Goal: Task Accomplishment & Management: Use online tool/utility

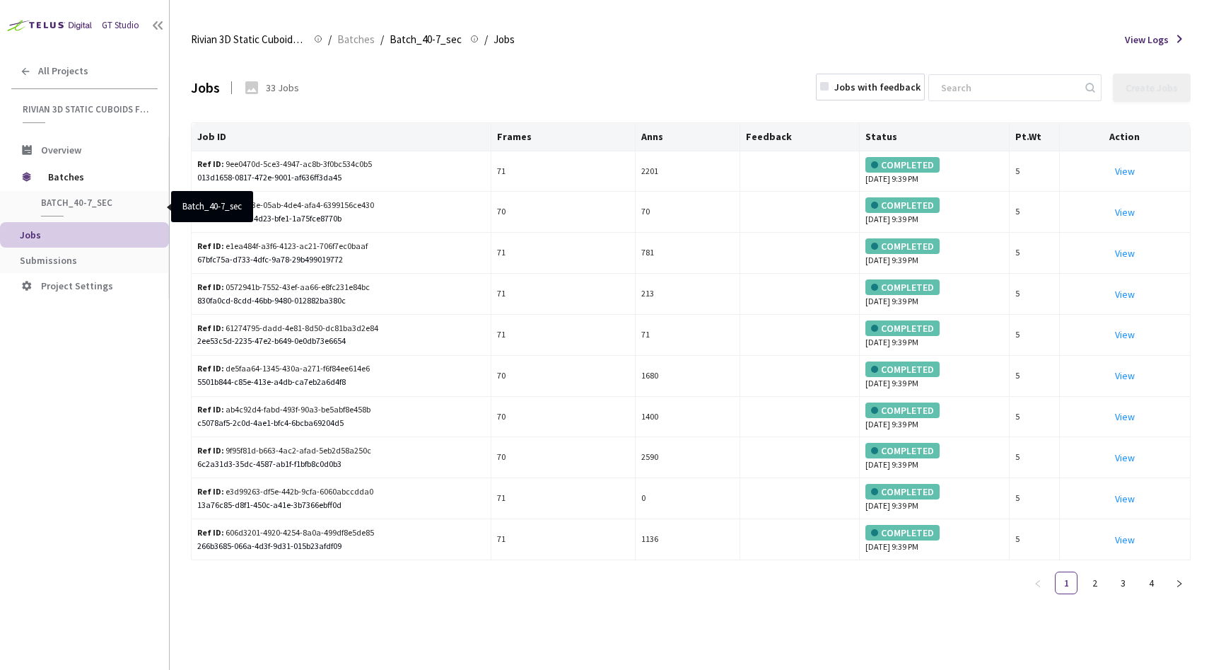
click at [75, 206] on span "Batch_40-7_sec" at bounding box center [93, 203] width 105 height 12
click at [73, 182] on span "Batches" at bounding box center [96, 177] width 97 height 28
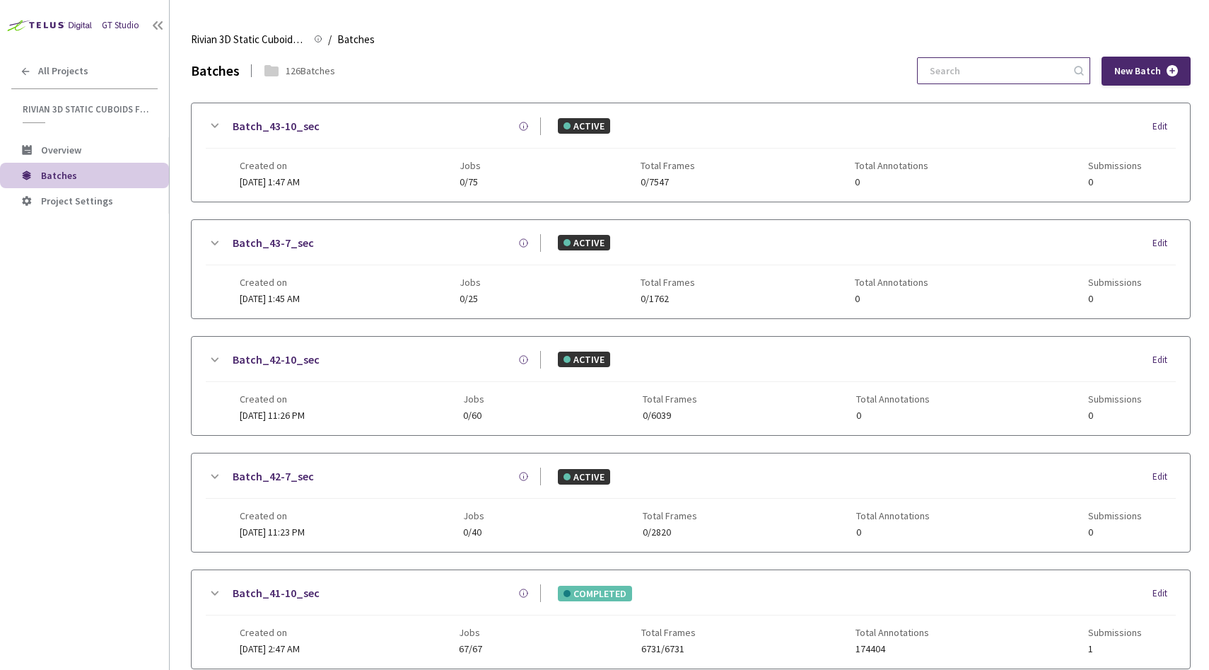
click at [1016, 73] on input at bounding box center [996, 70] width 151 height 25
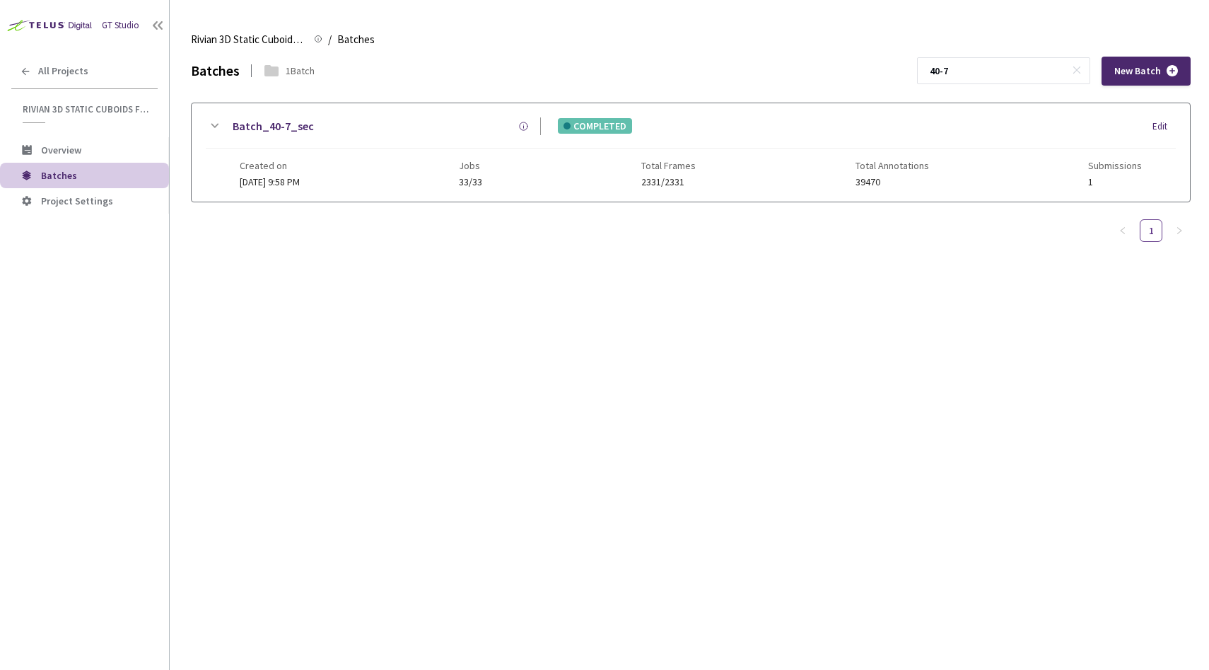
type input "40-7"
click at [372, 134] on div "Batch_40-7_sec" at bounding box center [382, 126] width 318 height 18
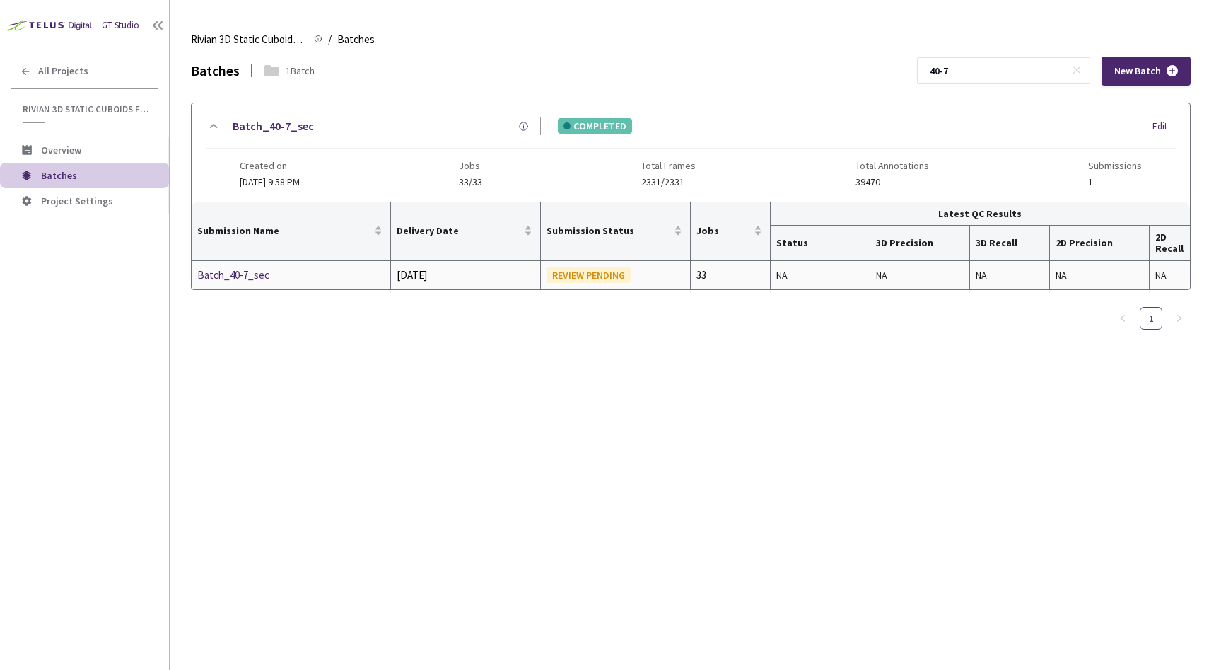
click at [258, 279] on div "Batch_40-7_sec" at bounding box center [272, 275] width 150 height 17
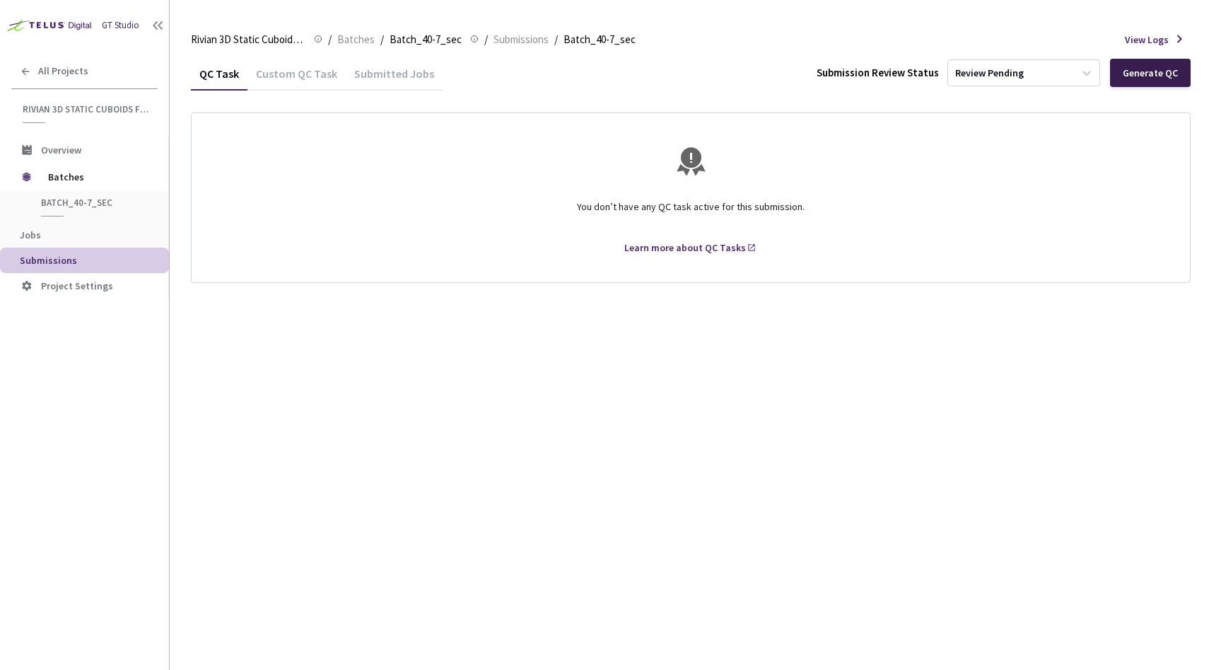
click at [1138, 78] on div "Generate QC" at bounding box center [1150, 72] width 55 height 11
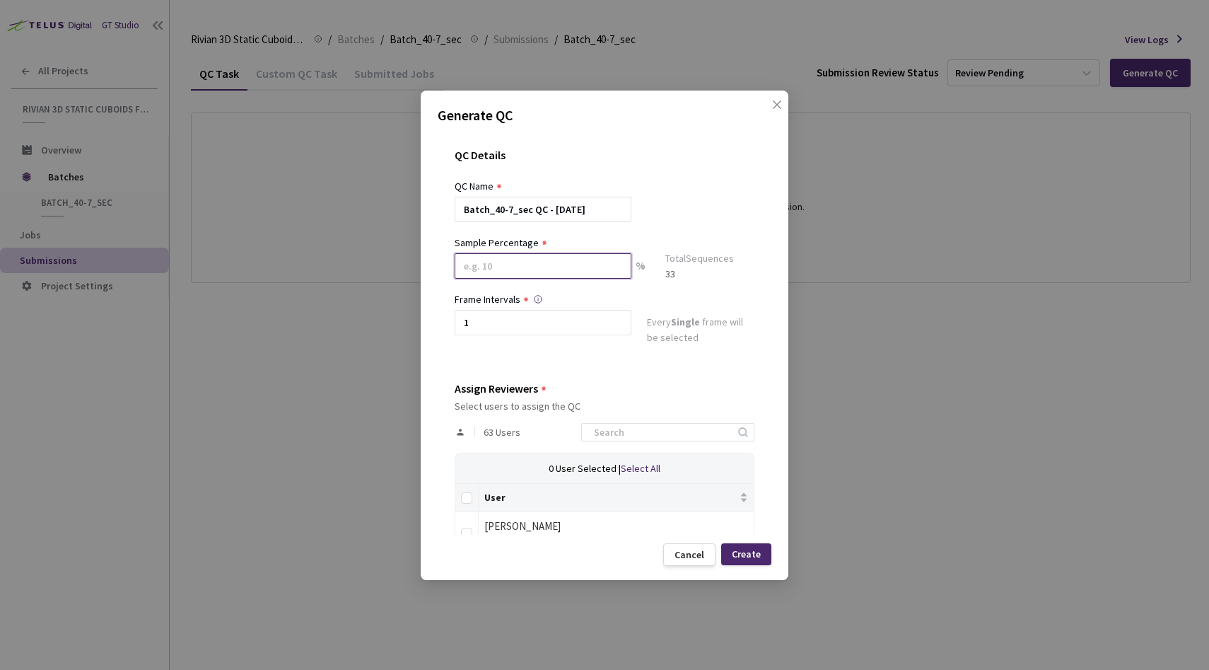
click at [501, 272] on input at bounding box center [543, 265] width 177 height 25
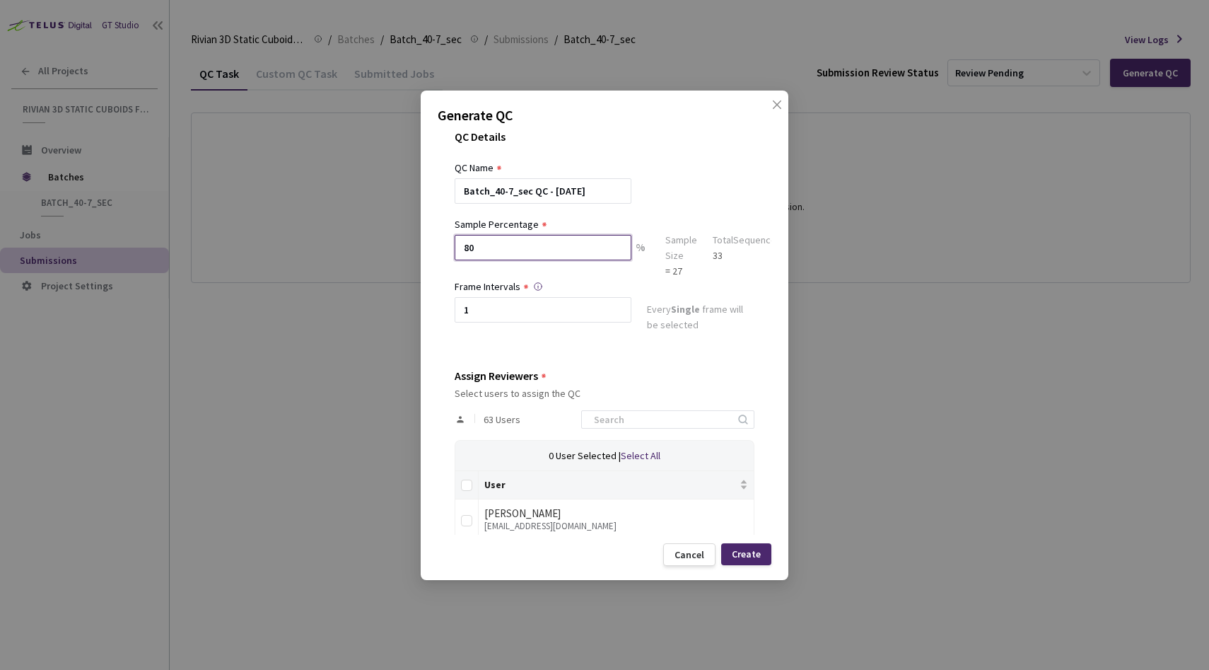
scroll to position [38, 0]
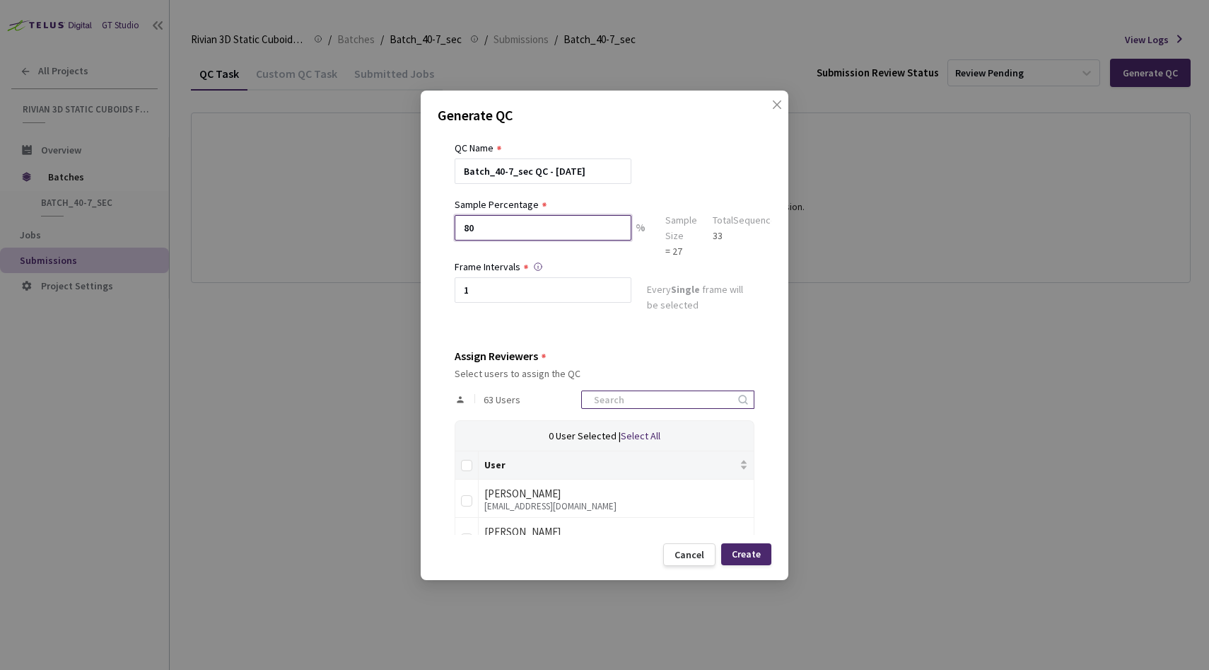
type input "80"
click at [629, 395] on input at bounding box center [660, 399] width 151 height 17
type input "dav"
click at [468, 498] on input "checkbox" at bounding box center [466, 500] width 11 height 11
checkbox input "true"
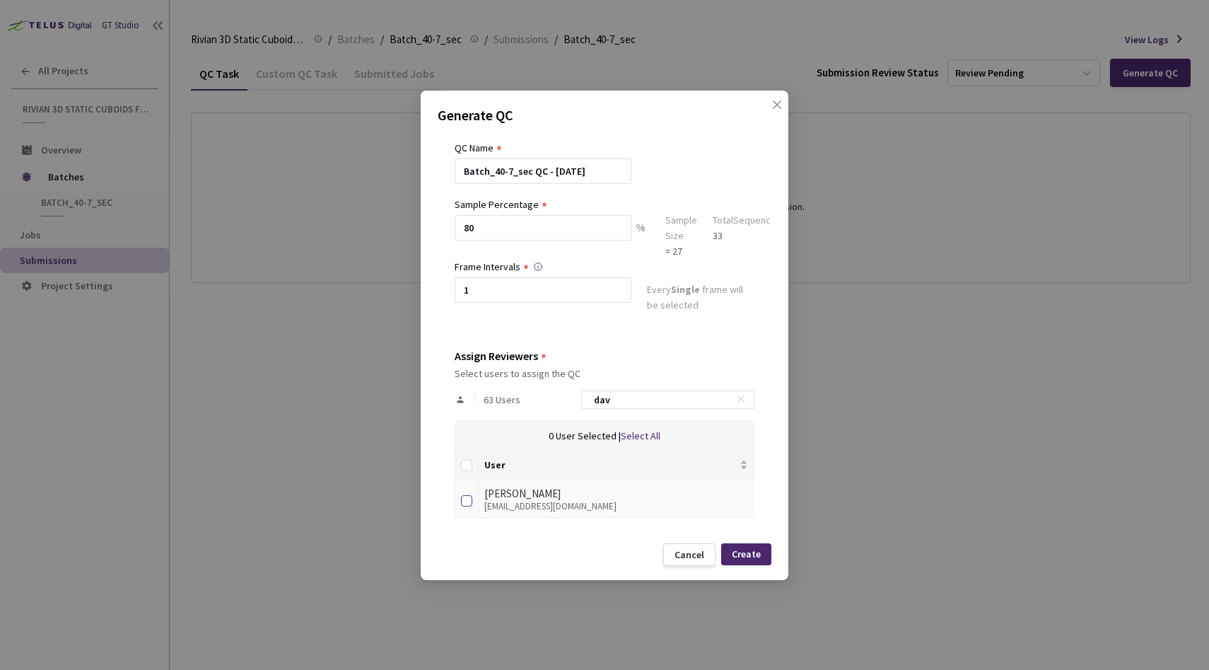
checkbox input "true"
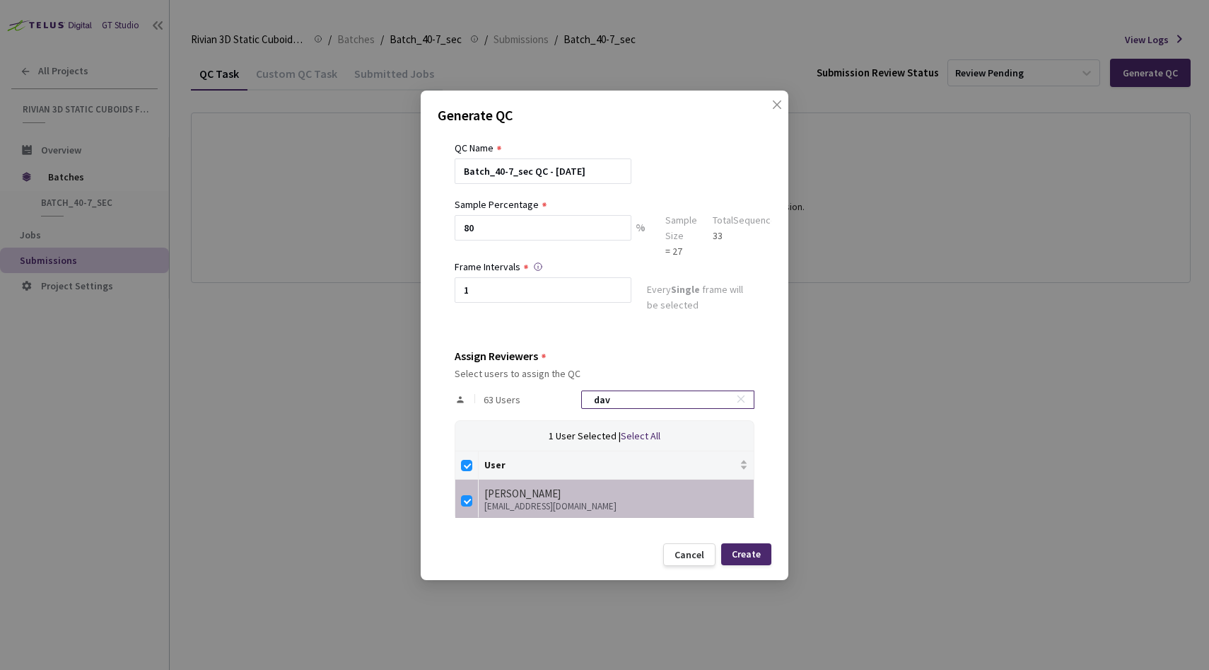
click at [636, 399] on input "dav" at bounding box center [660, 399] width 151 height 17
checkbox input "false"
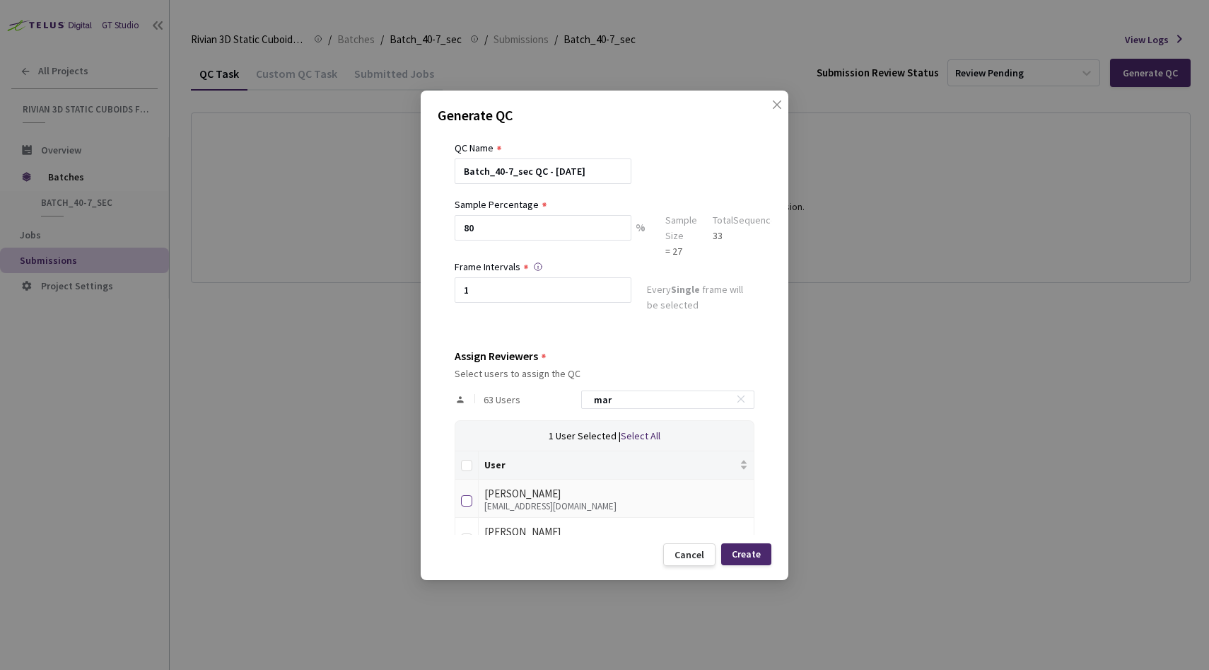
type input "mar"
click at [465, 498] on input "checkbox" at bounding box center [466, 500] width 11 height 11
checkbox input "true"
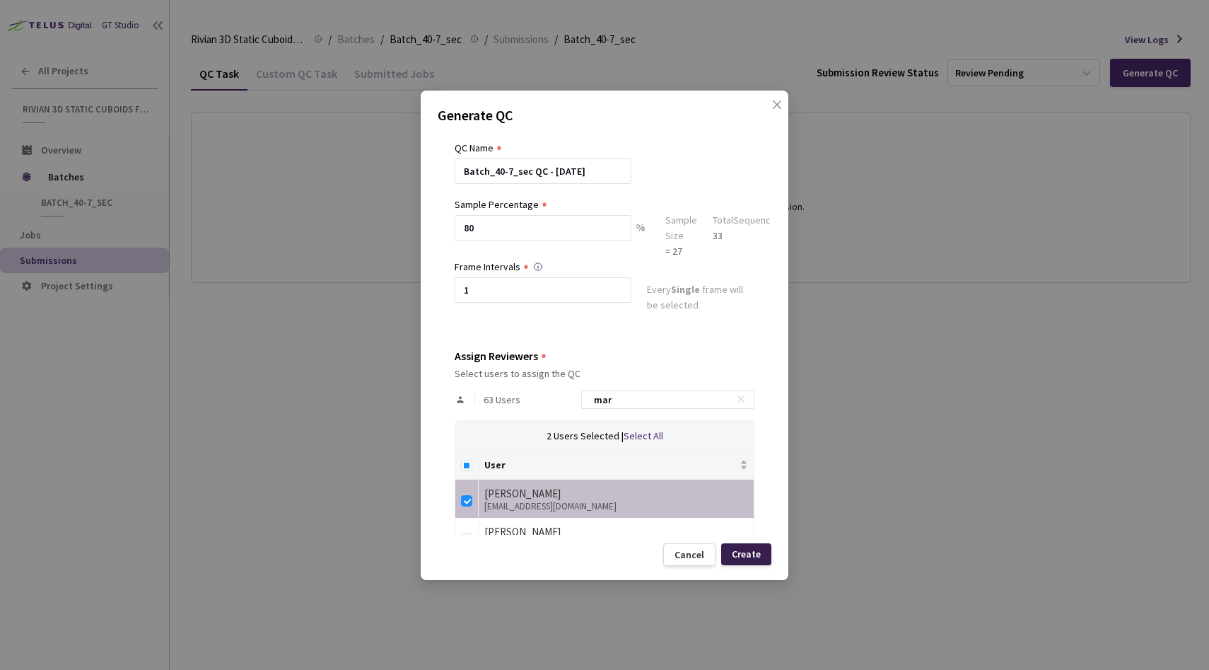
click at [757, 546] on div "Create" at bounding box center [746, 554] width 50 height 22
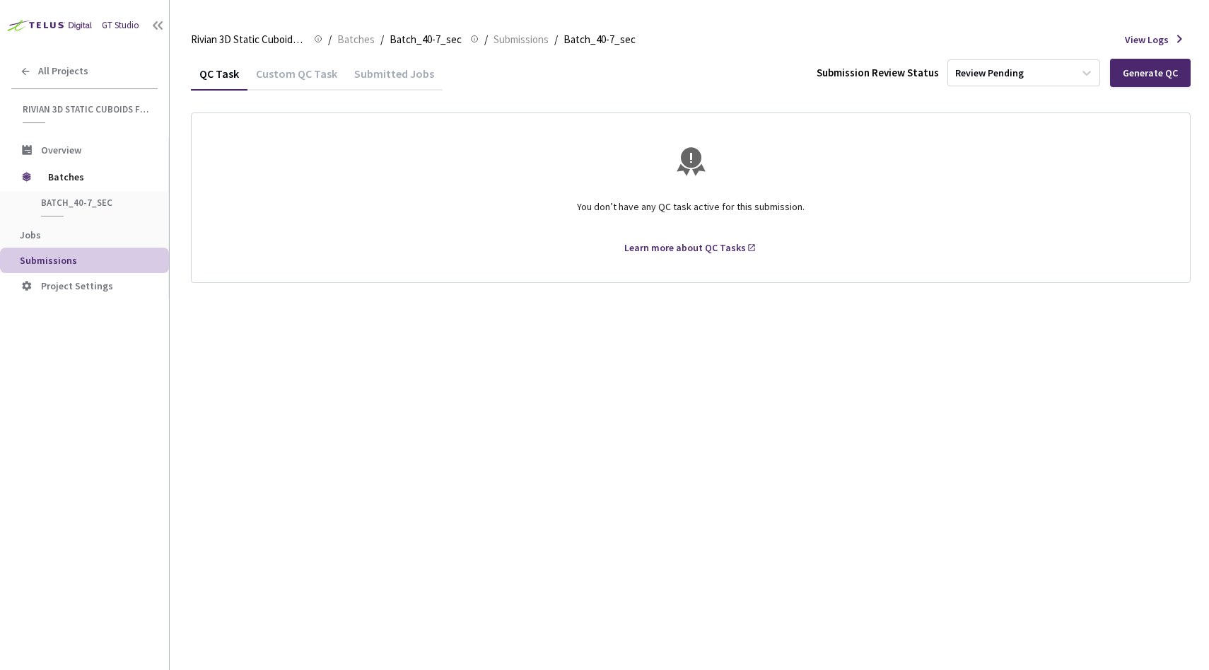
click at [274, 73] on div "Custom QC Task" at bounding box center [296, 78] width 98 height 24
click at [226, 71] on div "QC Task" at bounding box center [219, 78] width 57 height 24
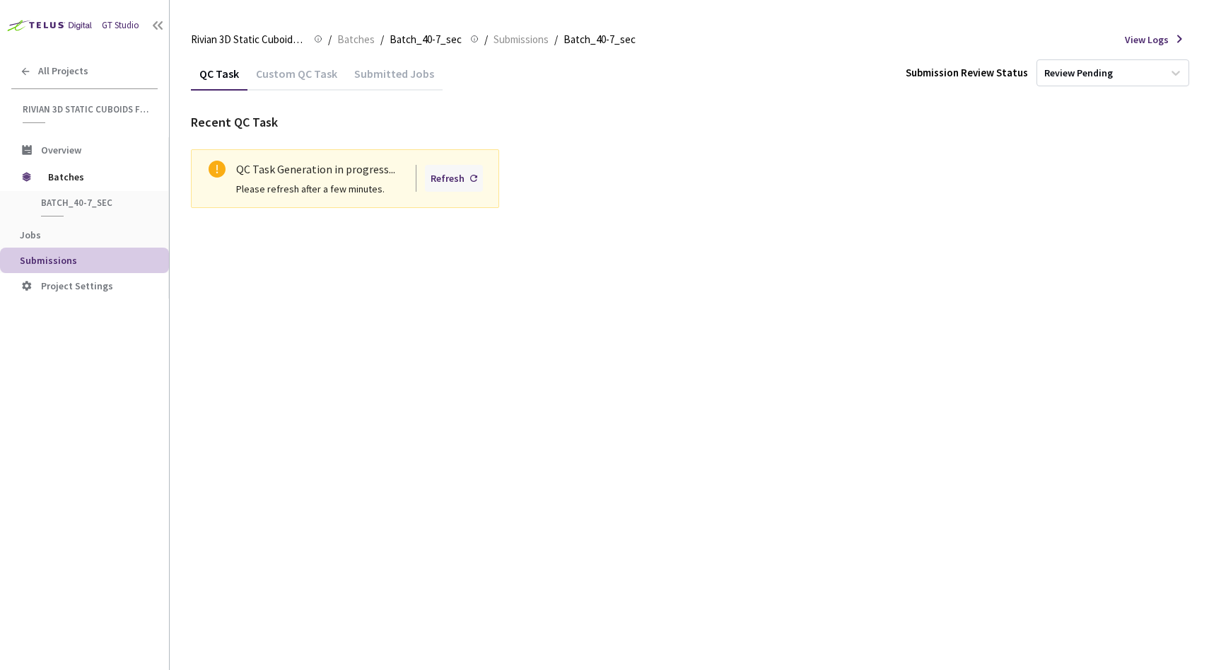
click at [460, 177] on div "Refresh" at bounding box center [448, 178] width 34 height 16
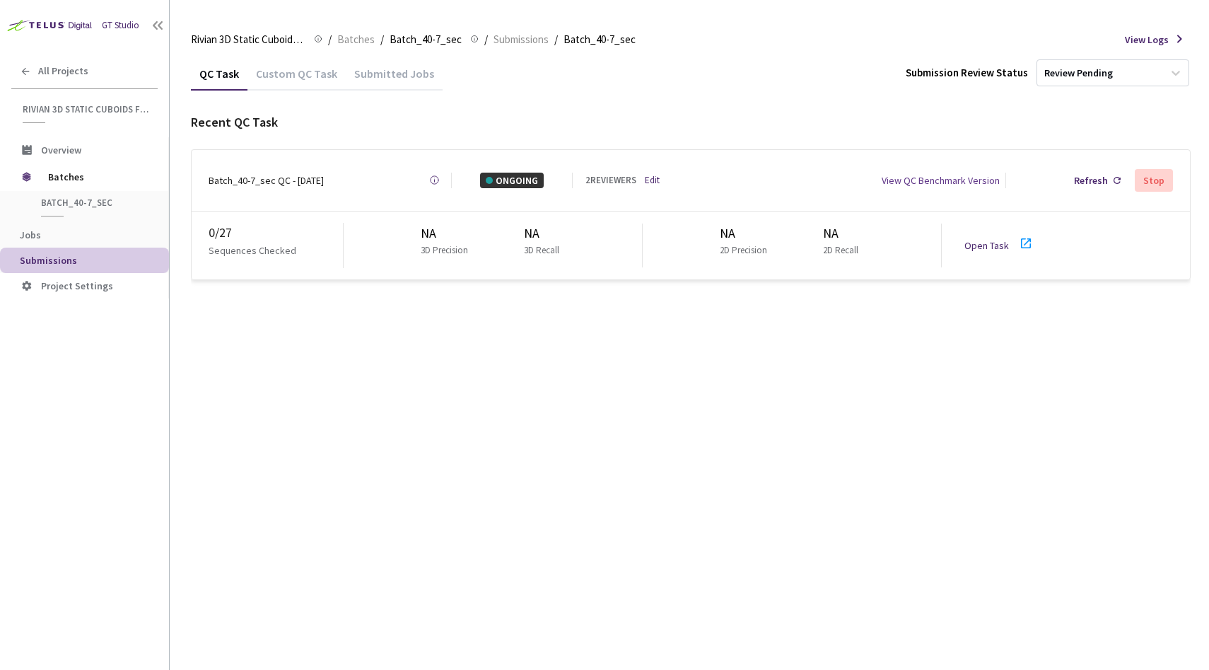
click at [970, 241] on link "Open Task" at bounding box center [986, 245] width 45 height 13
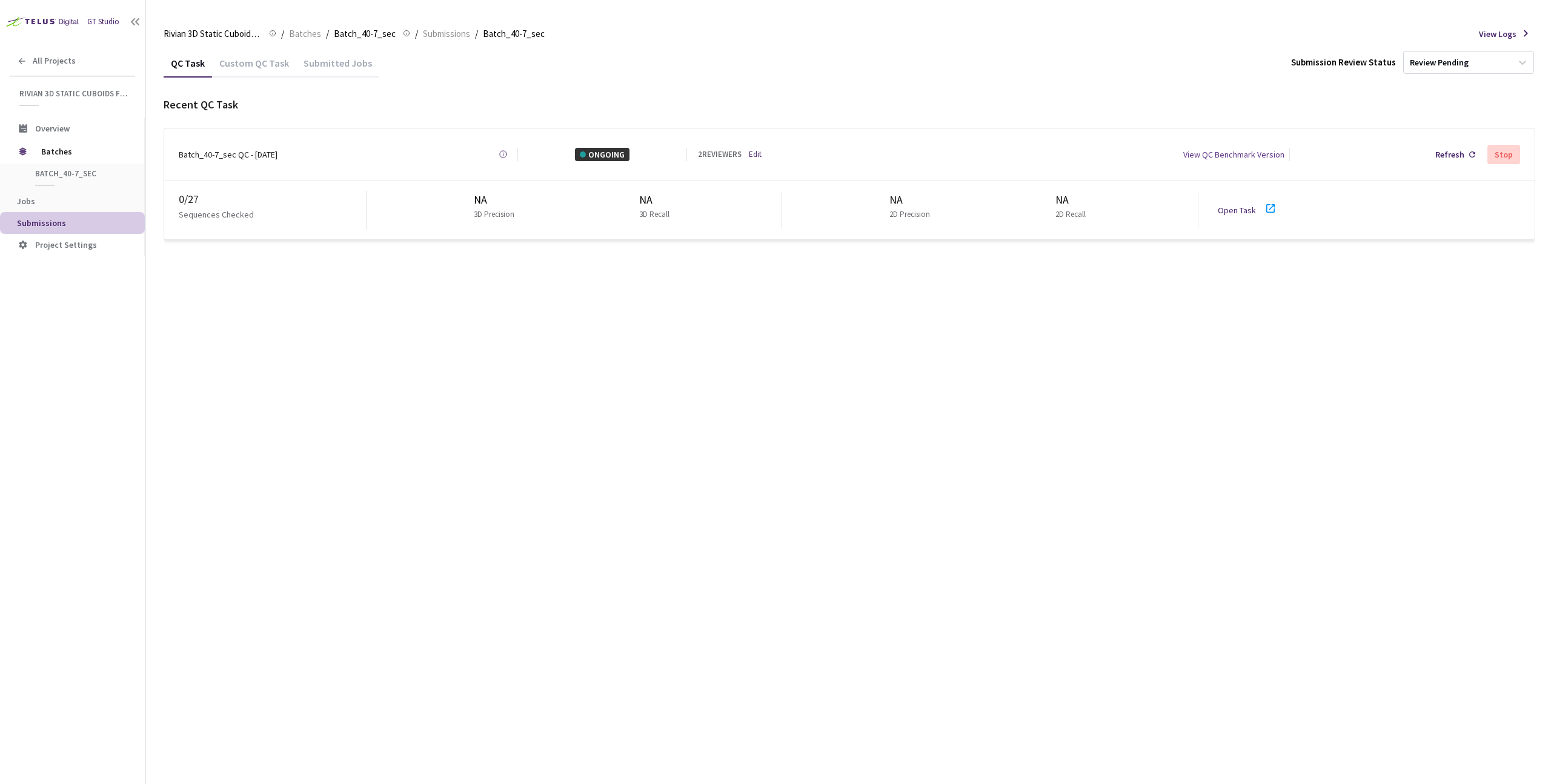
click at [601, 151] on div "ONGOING" at bounding box center [602, 155] width 55 height 14
click at [263, 72] on div "Custom QC Task" at bounding box center [254, 67] width 84 height 21
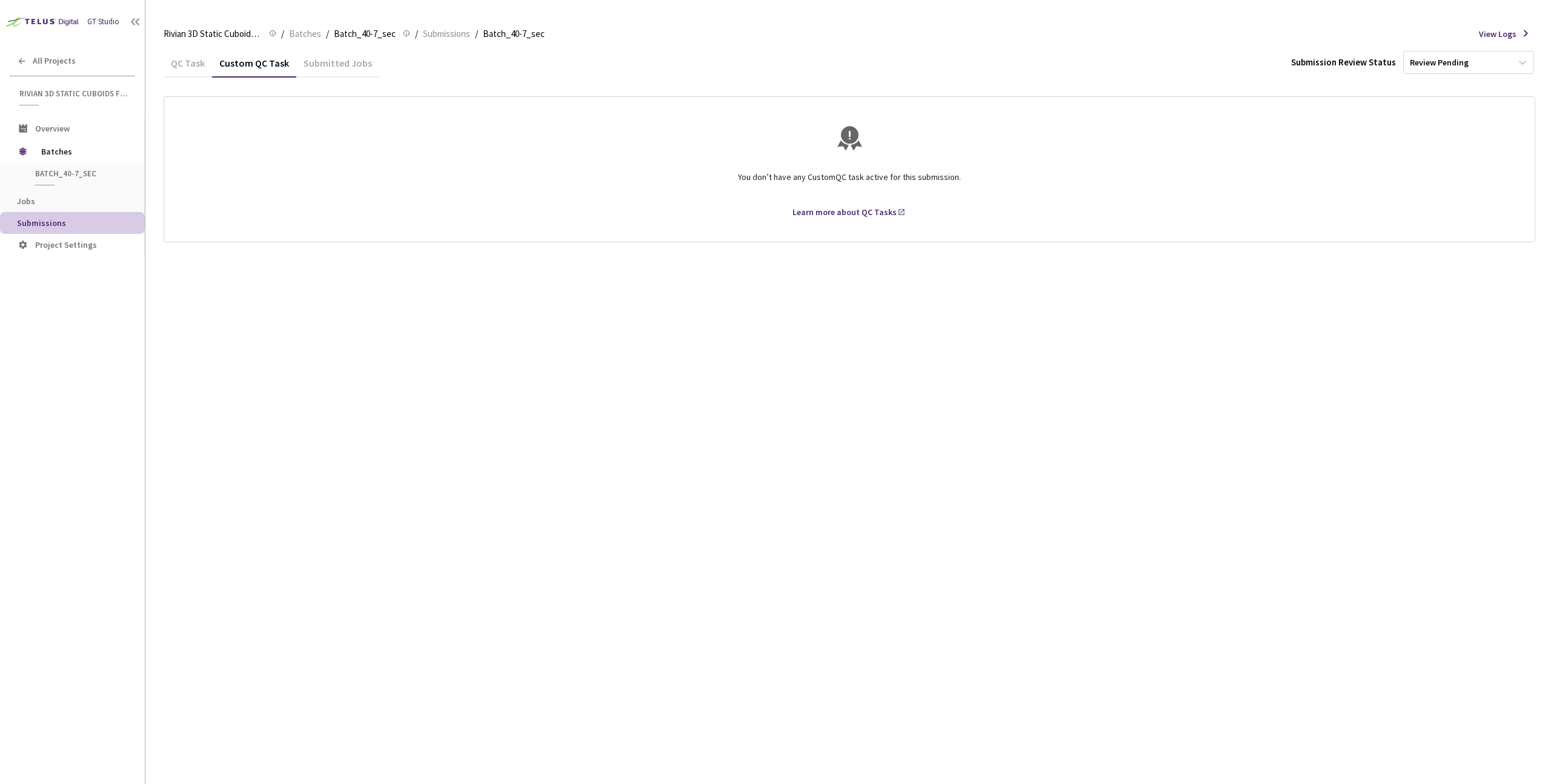
click at [302, 69] on div "Submitted Jobs" at bounding box center [338, 67] width 83 height 21
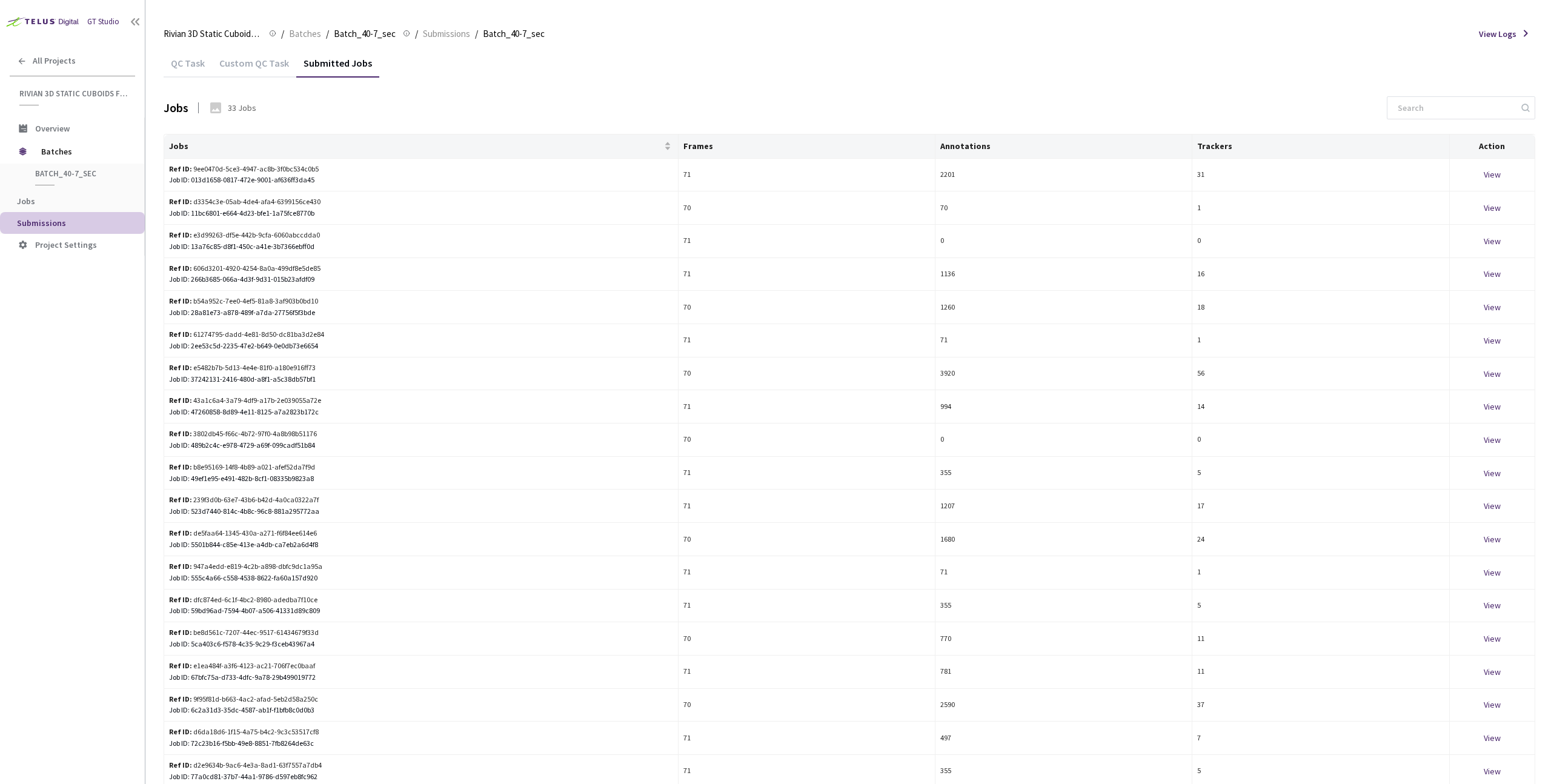
click at [187, 63] on div "QC Task" at bounding box center [188, 67] width 49 height 21
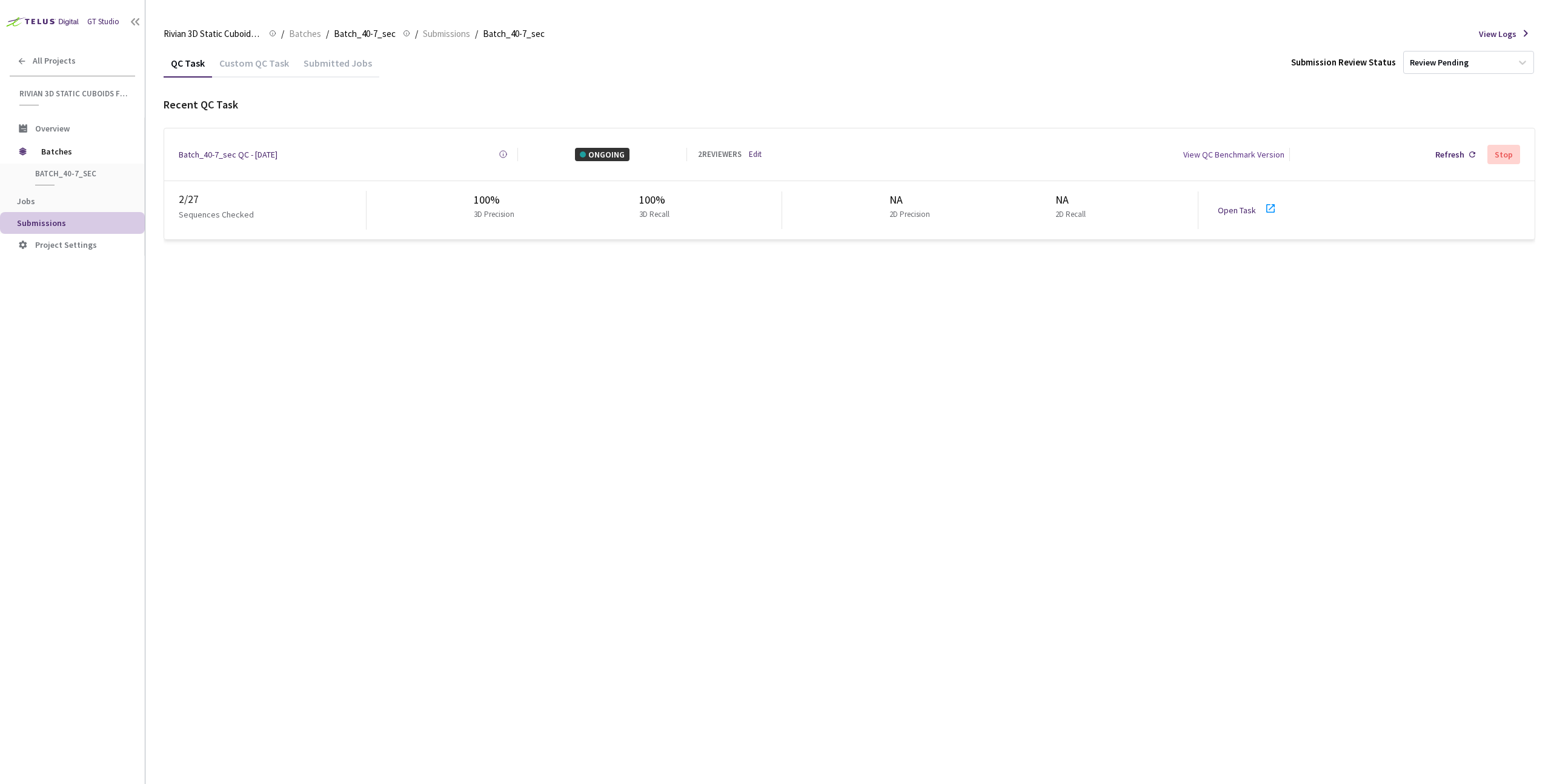
click at [502, 159] on div "Batch_40-7_sec QC - 01 Oct, 2025 Created at Today at 3:01 PM GMT+2 Created by D…" at bounding box center [849, 154] width 1370 height 52
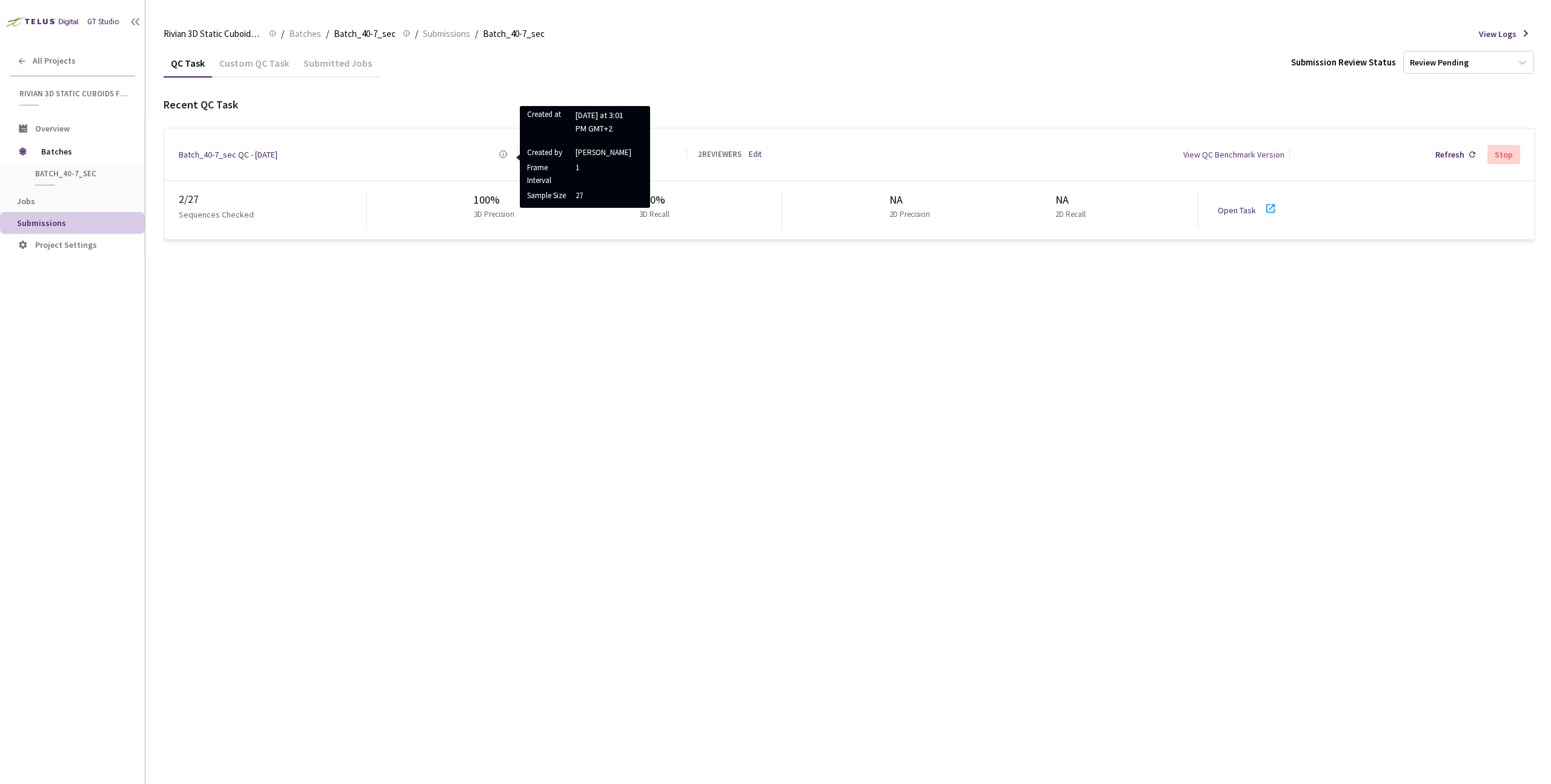
click at [504, 150] on icon at bounding box center [503, 154] width 9 height 9
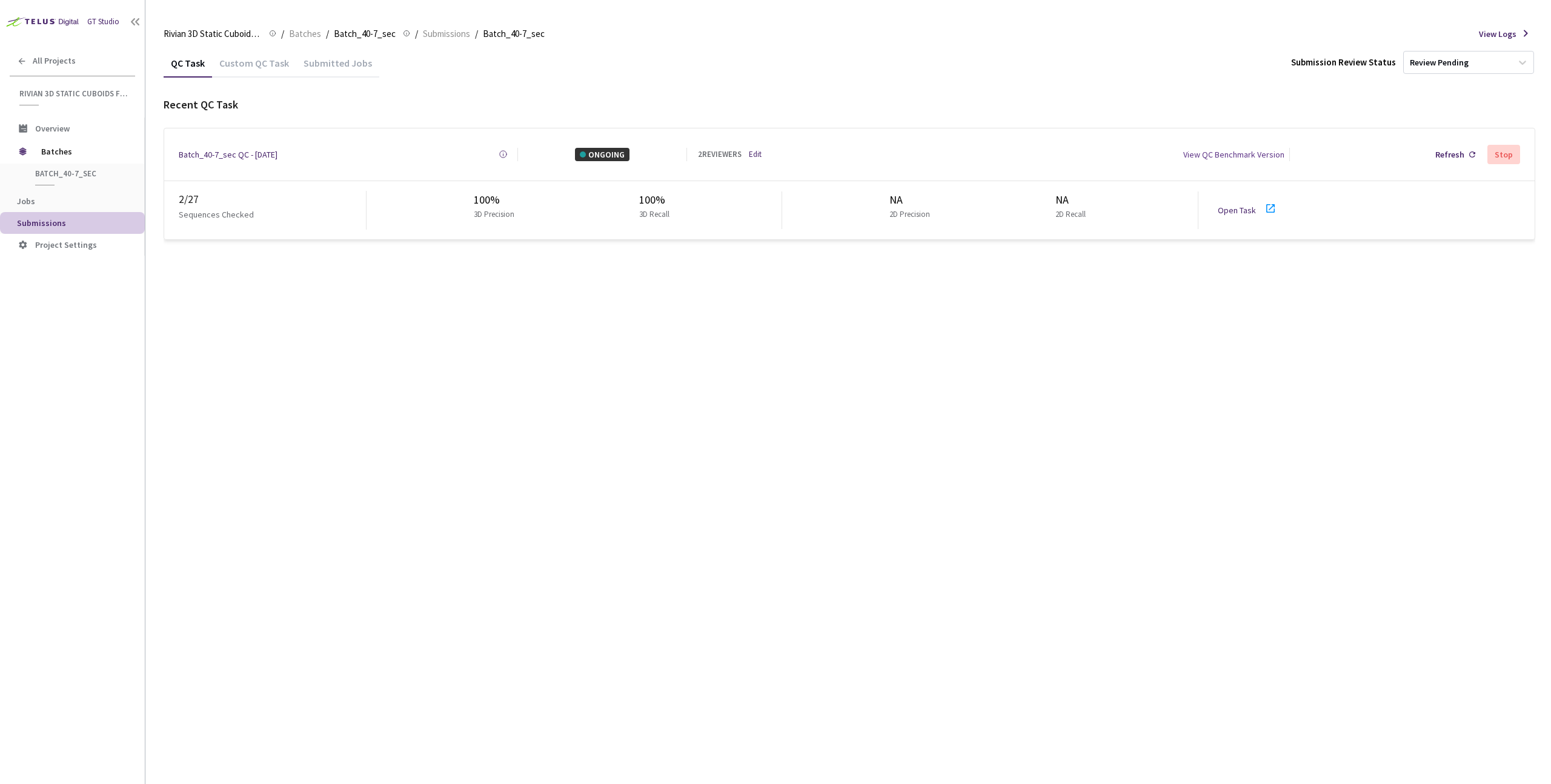
click at [1492, 31] on span "View Logs" at bounding box center [1498, 34] width 38 height 14
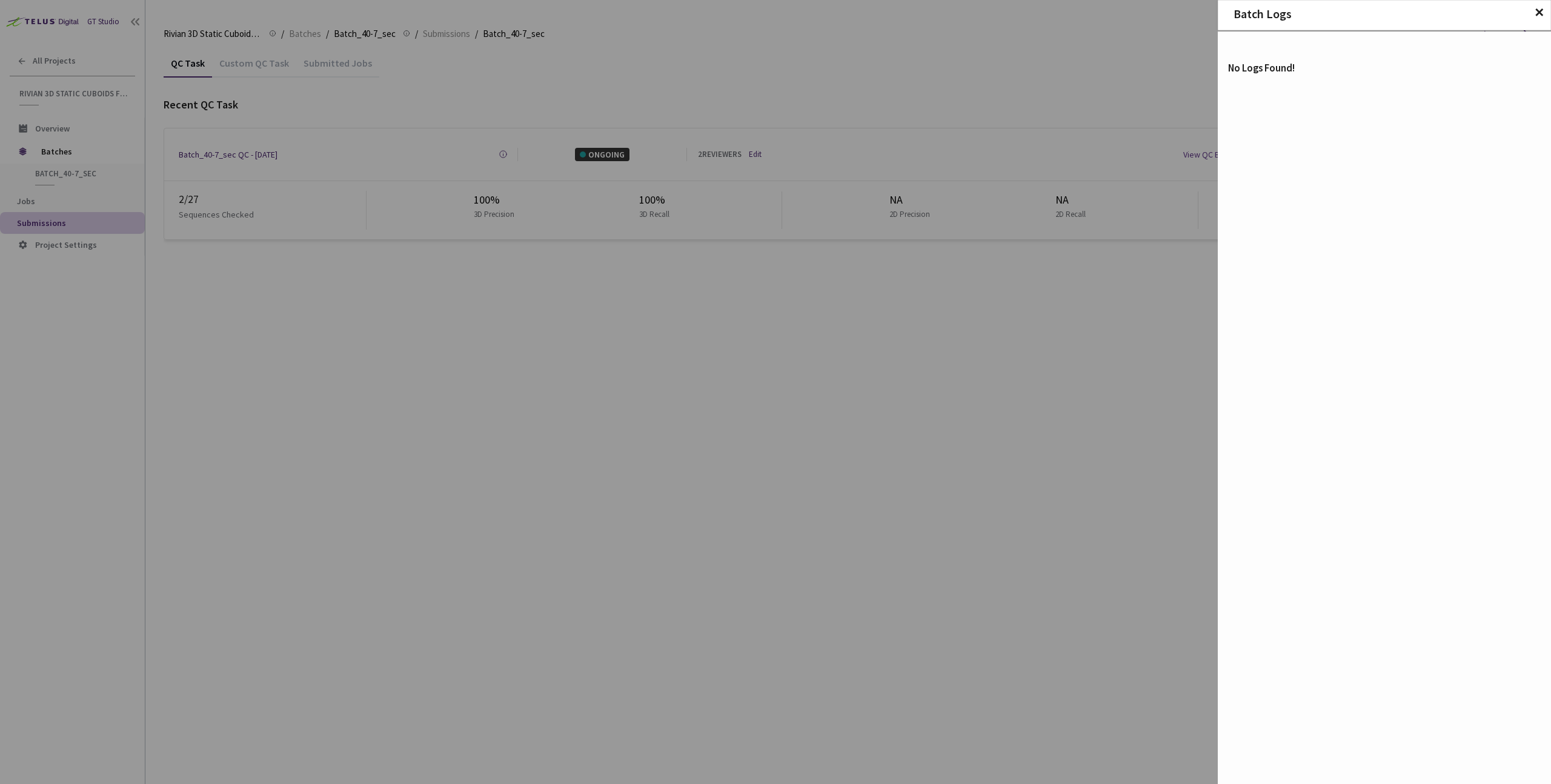
click at [1537, 14] on span "✕" at bounding box center [1539, 13] width 10 height 14
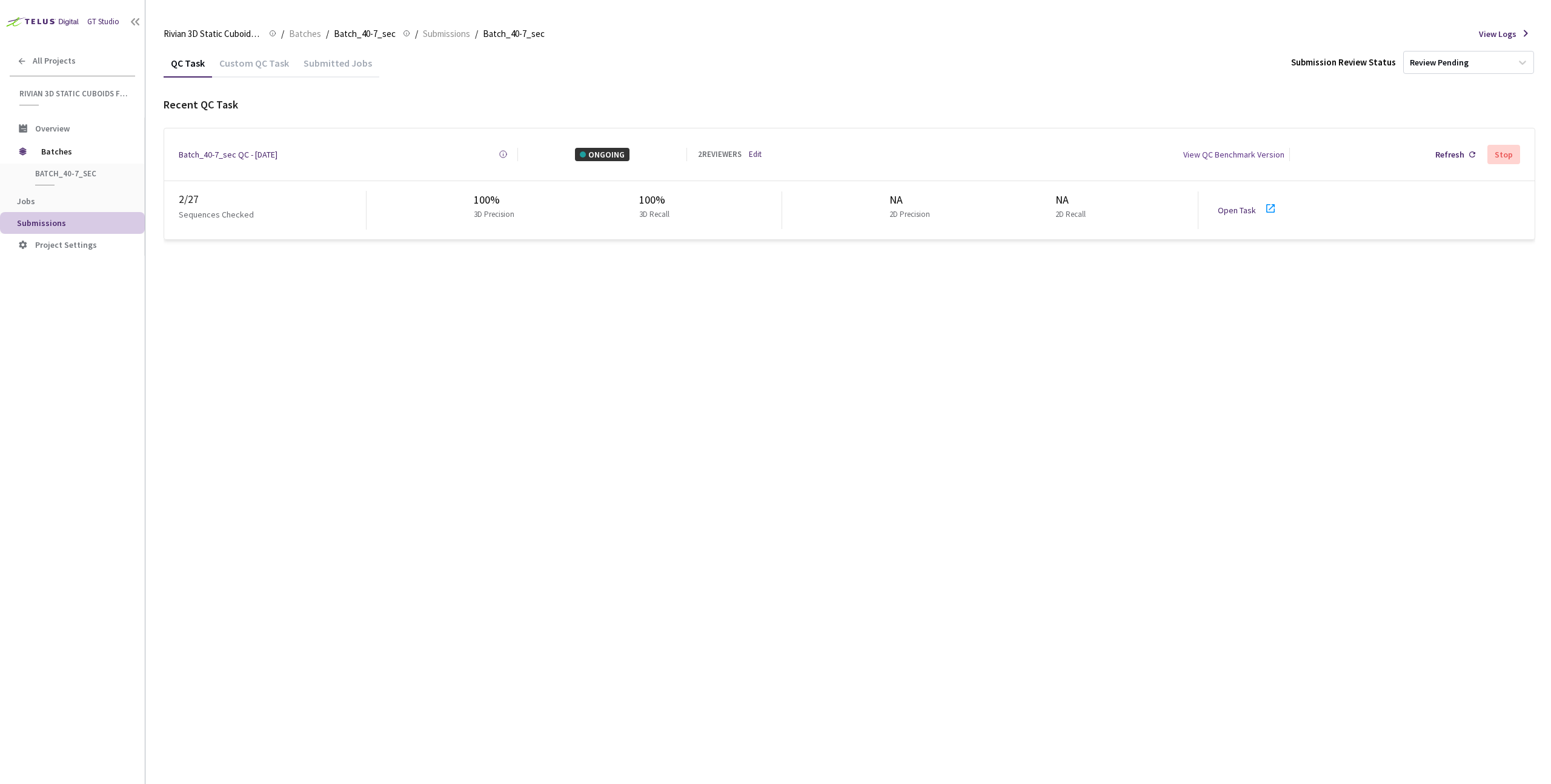
click at [254, 151] on div "Batch_40-7_sec QC - [DATE]" at bounding box center [228, 155] width 99 height 14
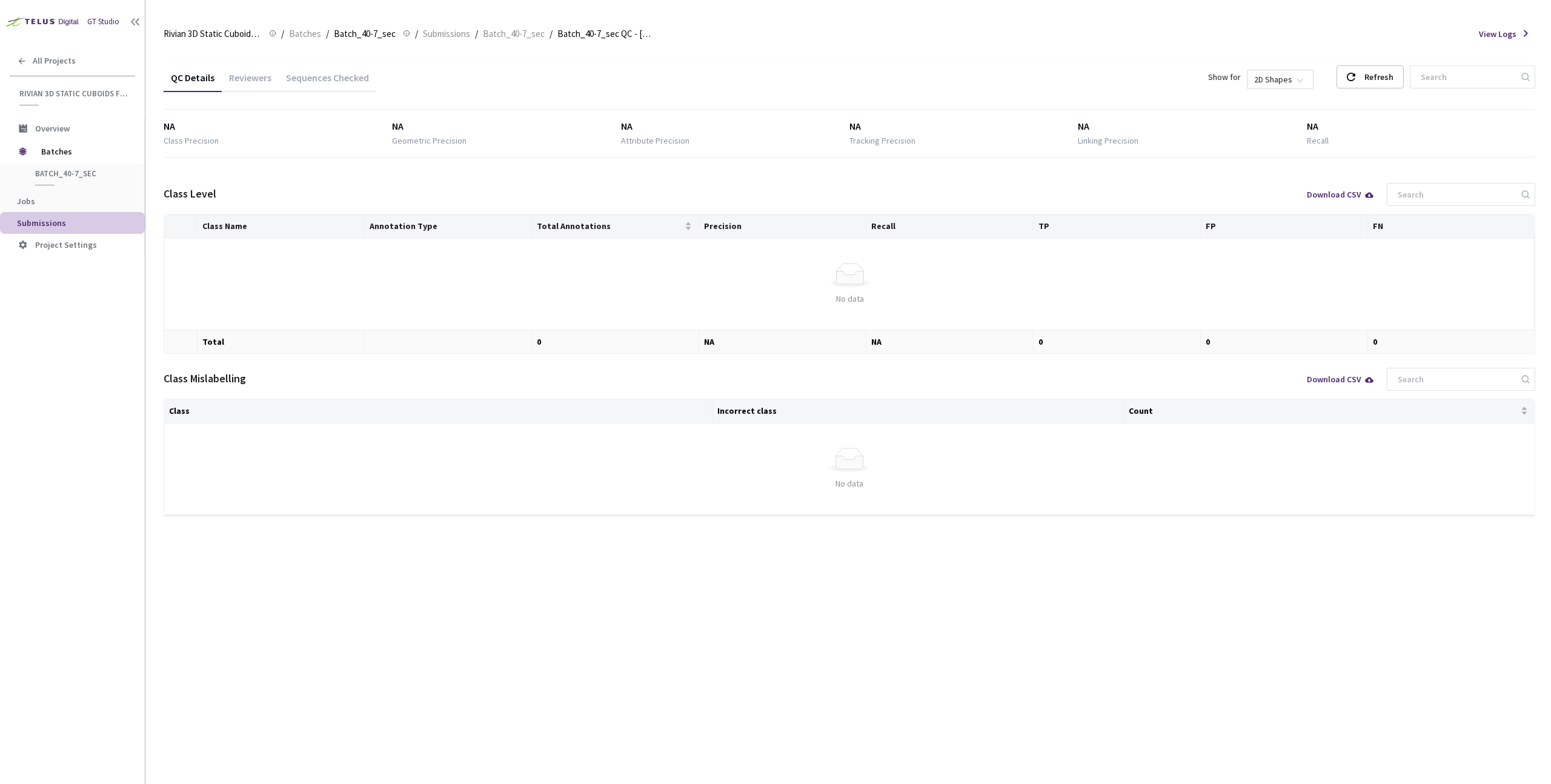
click at [331, 75] on div "Sequences Checked" at bounding box center [327, 81] width 98 height 21
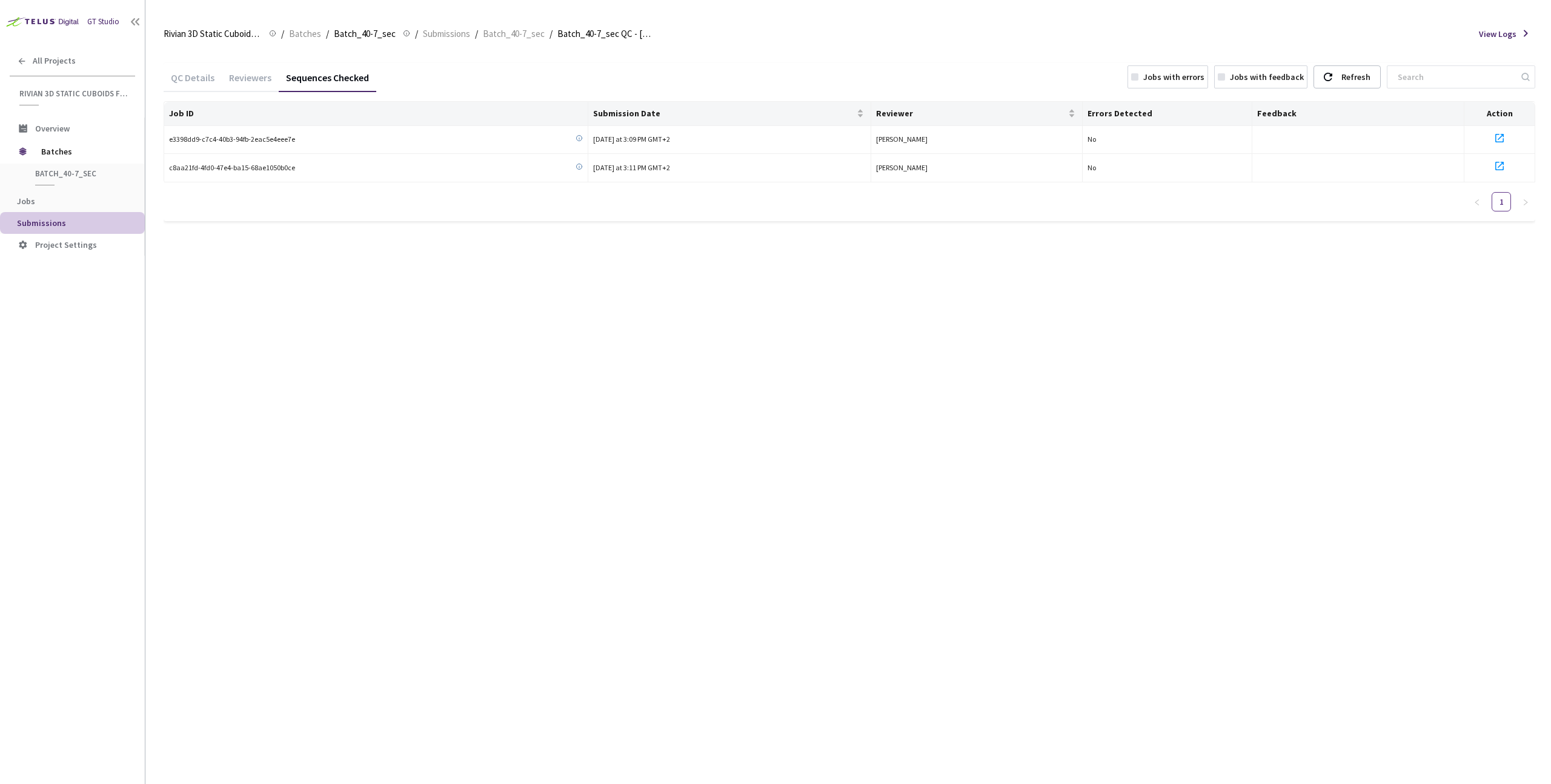
click at [200, 77] on div "QC Details" at bounding box center [193, 81] width 58 height 21
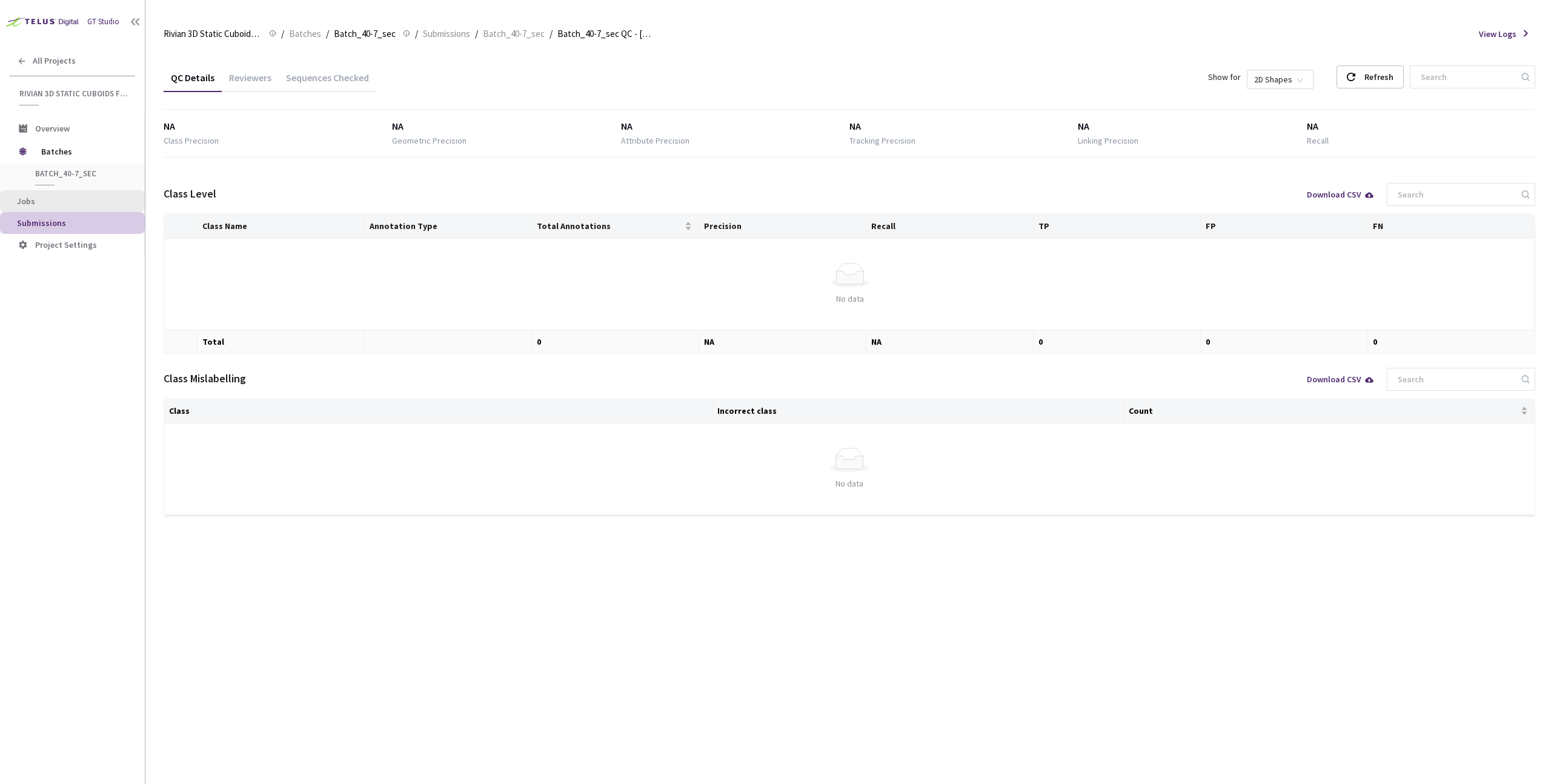
click at [53, 205] on span "Jobs" at bounding box center [76, 201] width 118 height 10
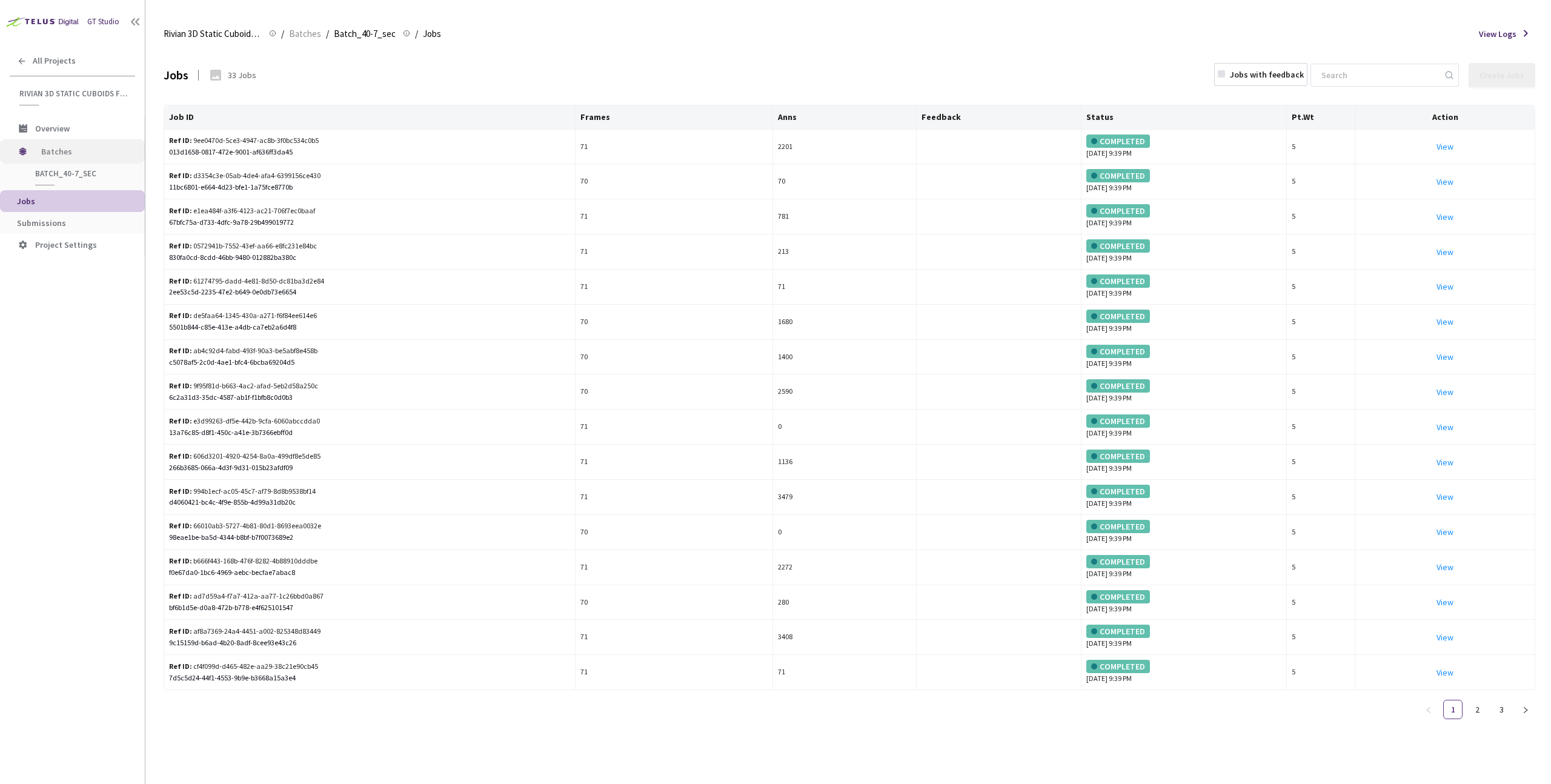
click at [85, 156] on span "Batches" at bounding box center [82, 152] width 83 height 24
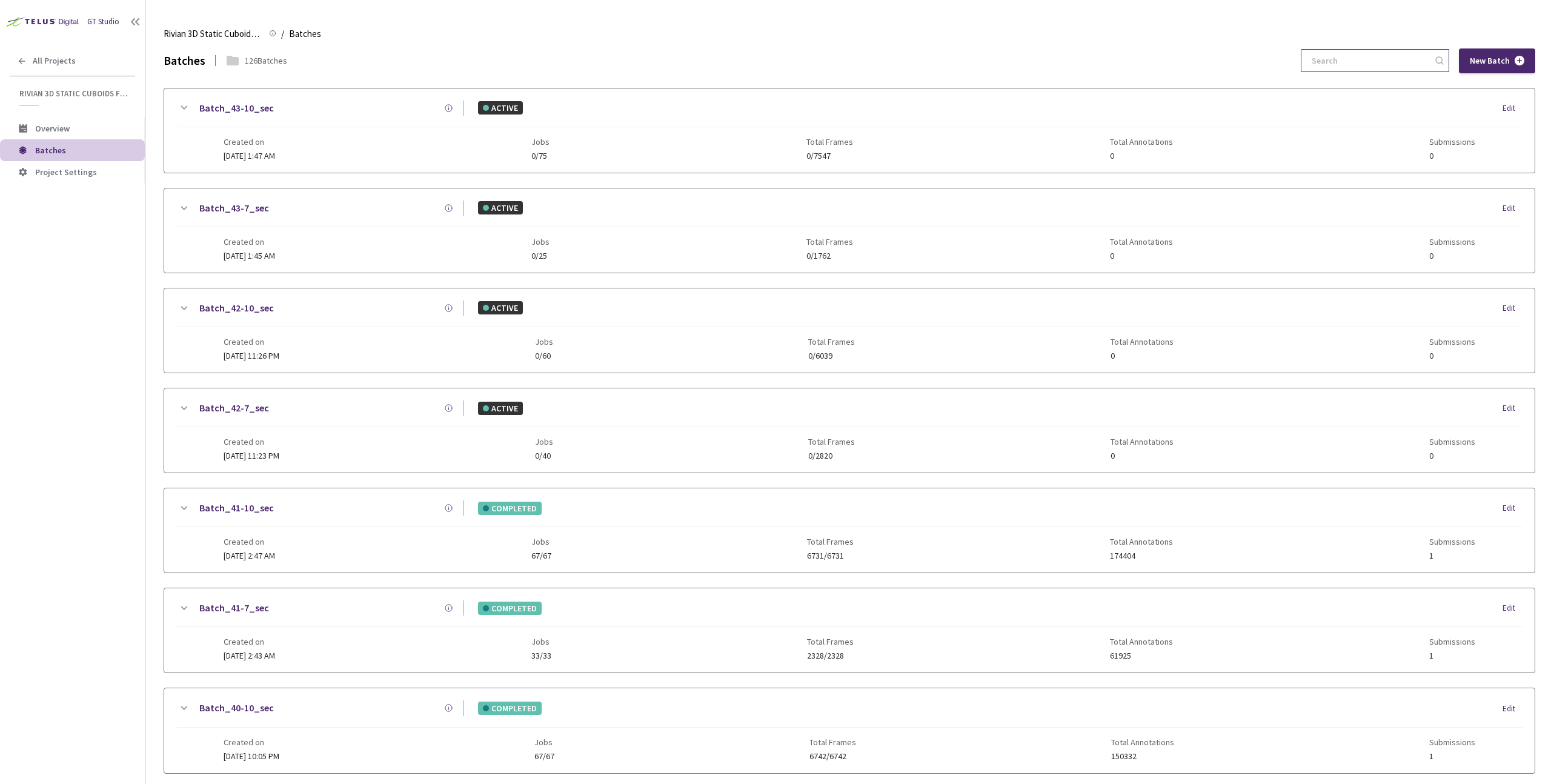
click at [1353, 57] on input at bounding box center [1368, 60] width 129 height 21
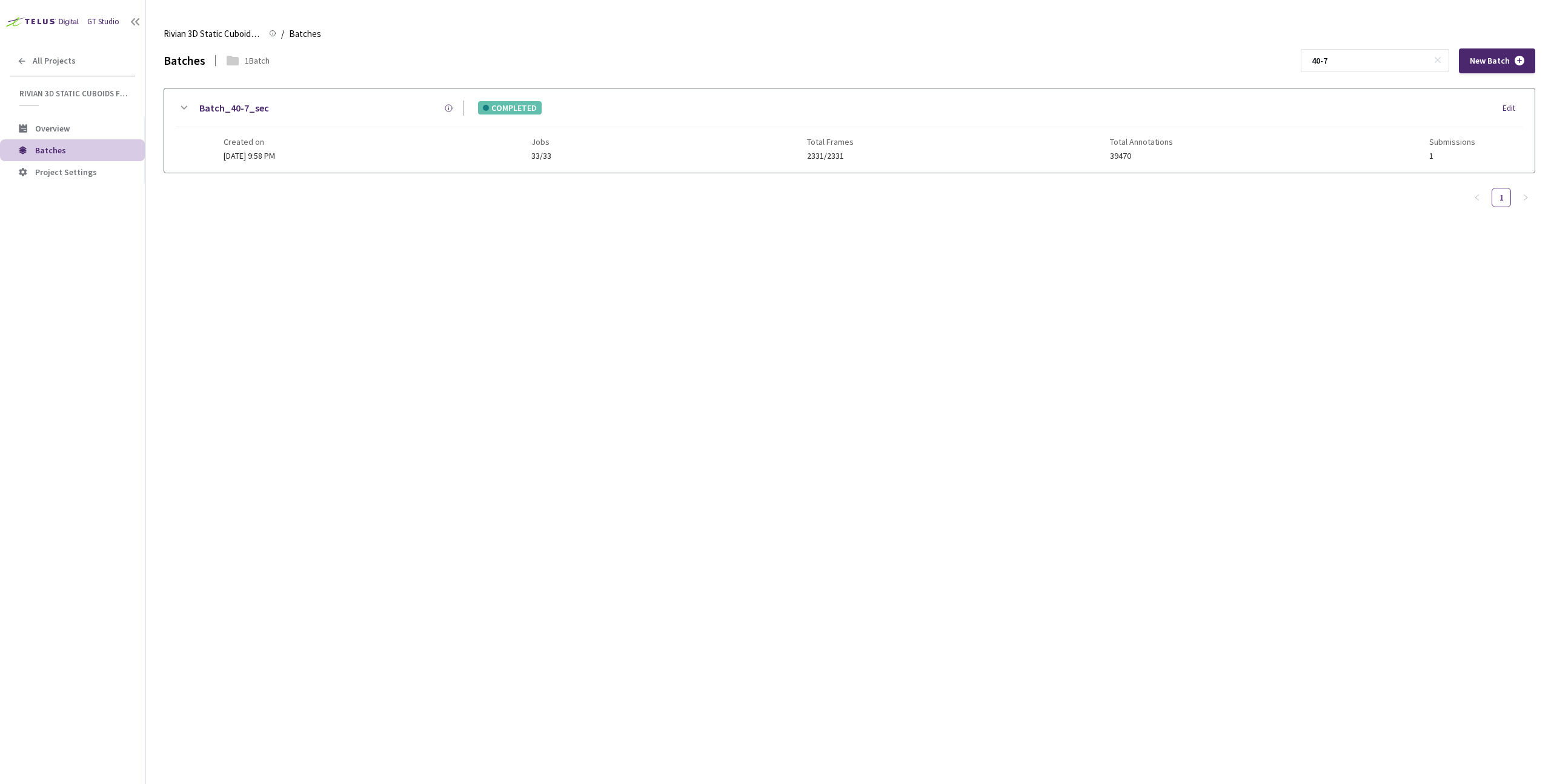
type input "40-7"
click at [349, 111] on div "Batch_40-7_sec" at bounding box center [327, 108] width 272 height 15
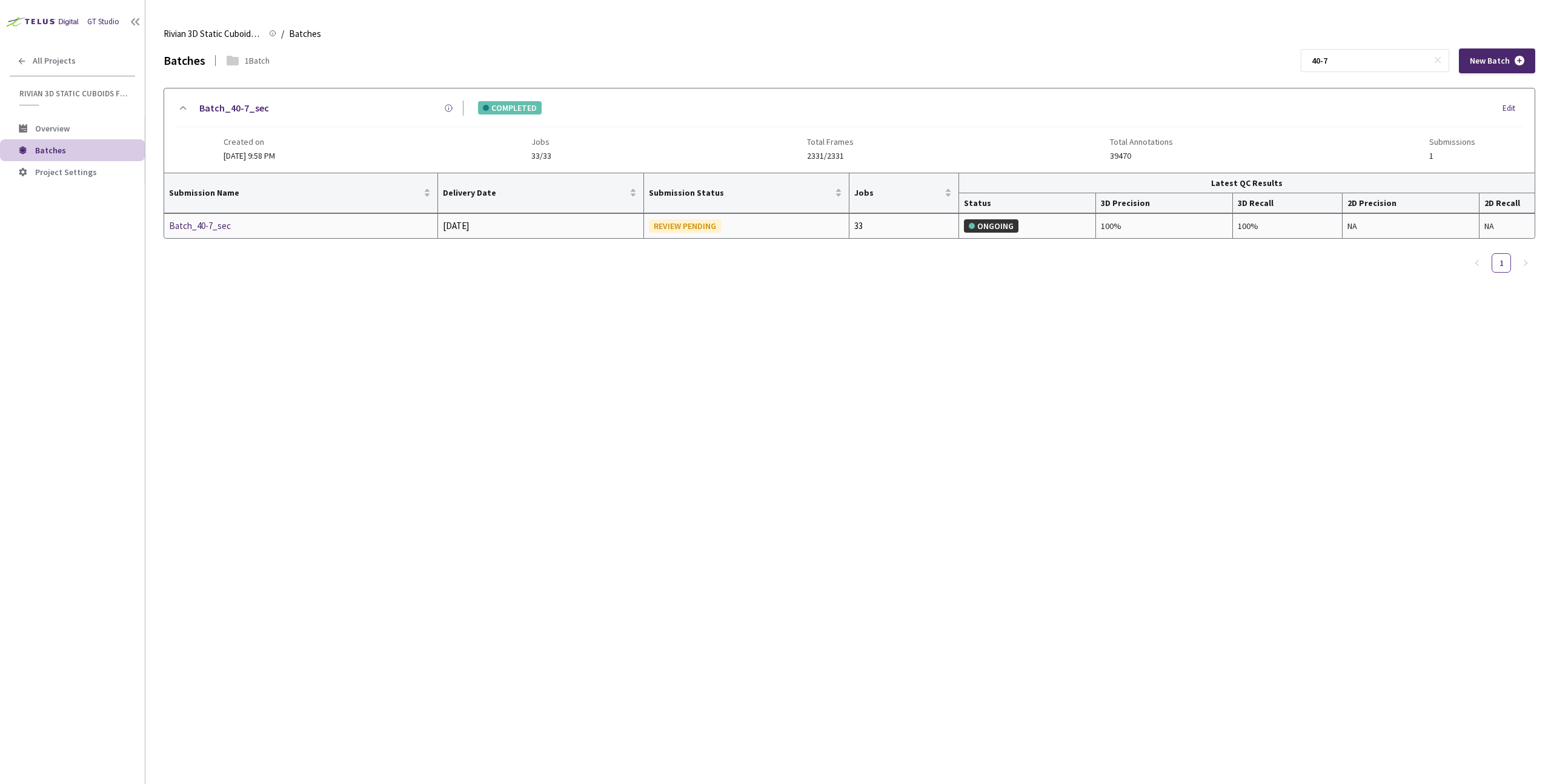
click at [229, 229] on div "Batch_40-7_sec" at bounding box center [233, 225] width 129 height 15
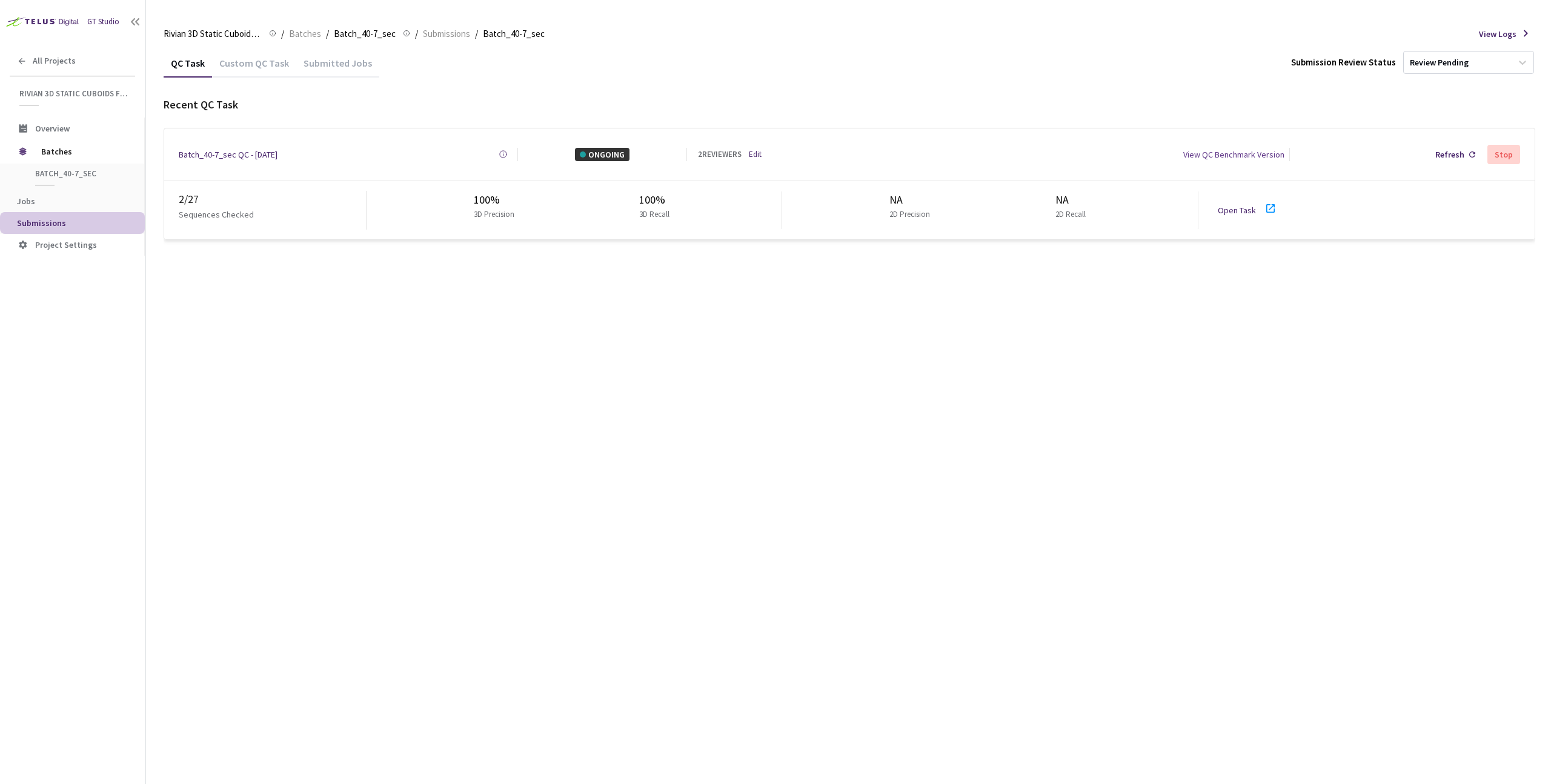
click at [1237, 208] on link "Open Task" at bounding box center [1237, 210] width 39 height 11
